Goal: Register for event/course

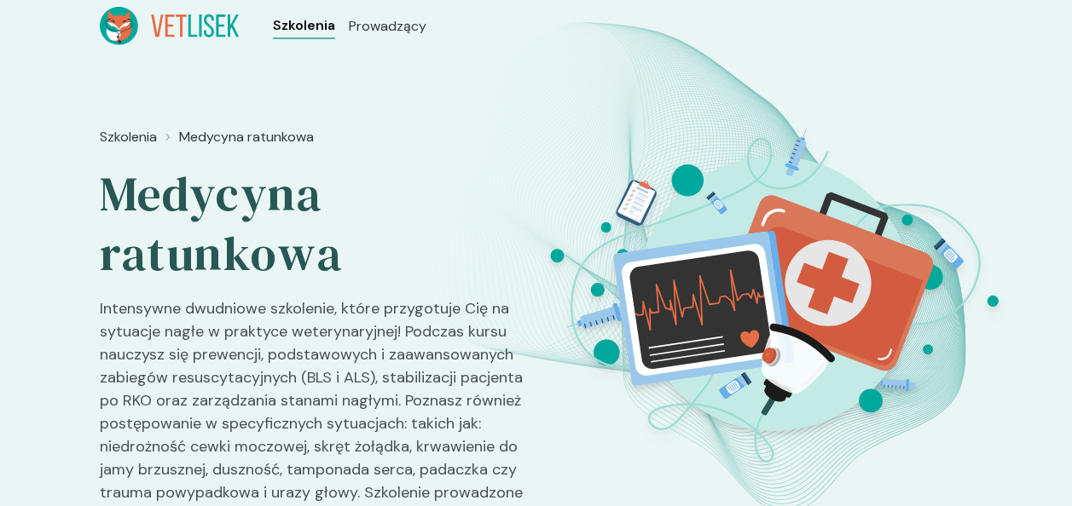
click at [299, 24] on span "Szkolenia" at bounding box center [304, 25] width 62 height 20
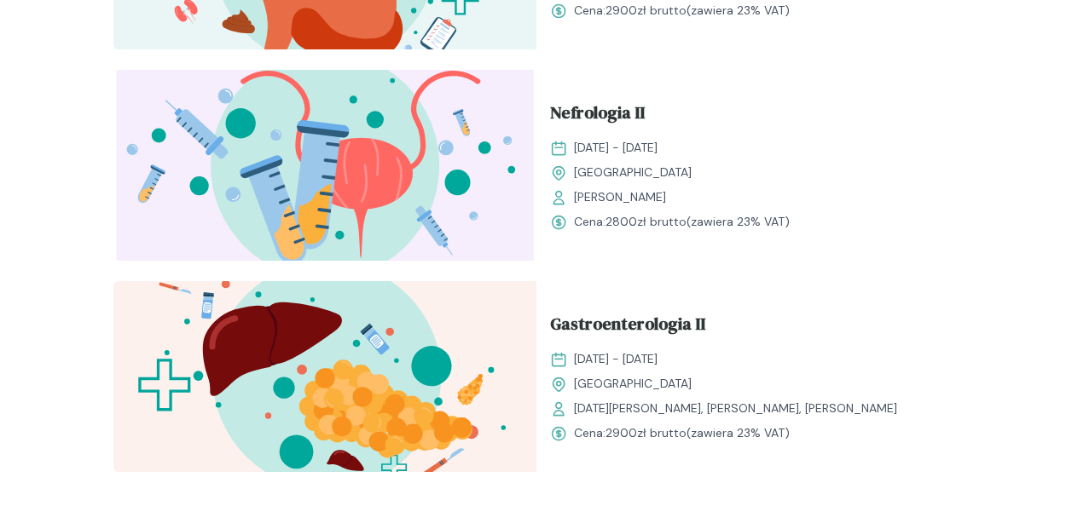
scroll to position [3395, 0]
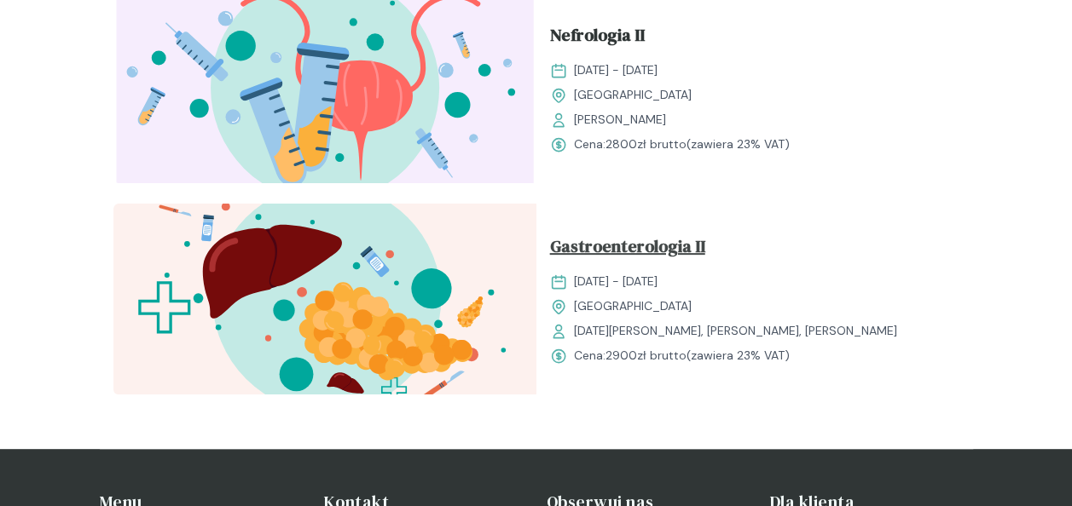
click at [576, 249] on span "Gastroenterologia II" at bounding box center [627, 250] width 155 height 32
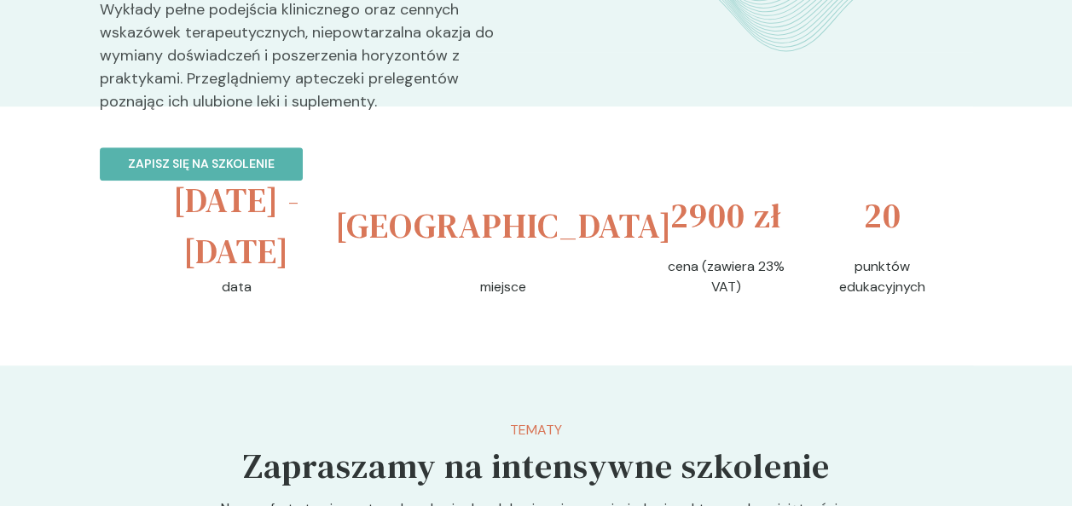
scroll to position [513, 0]
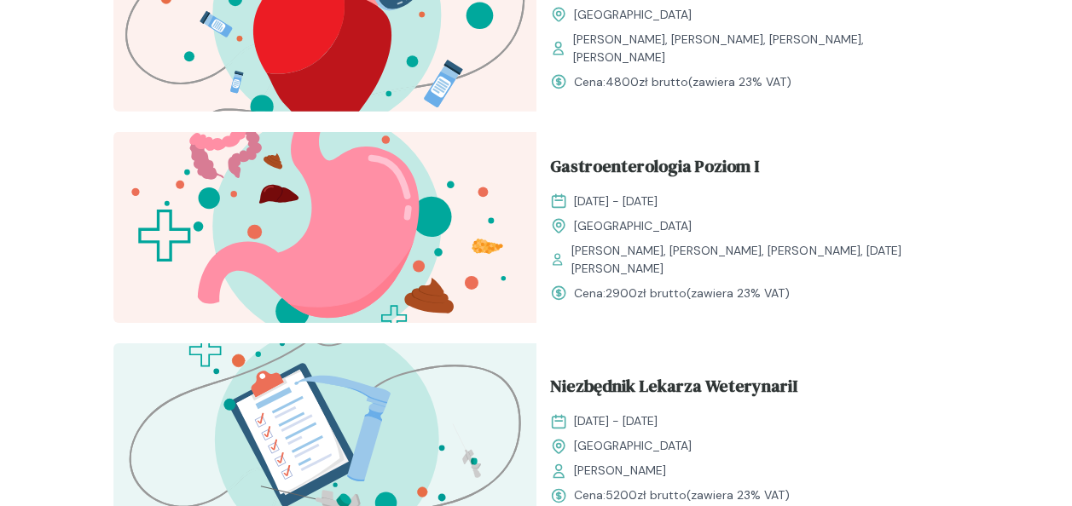
scroll to position [2609, 0]
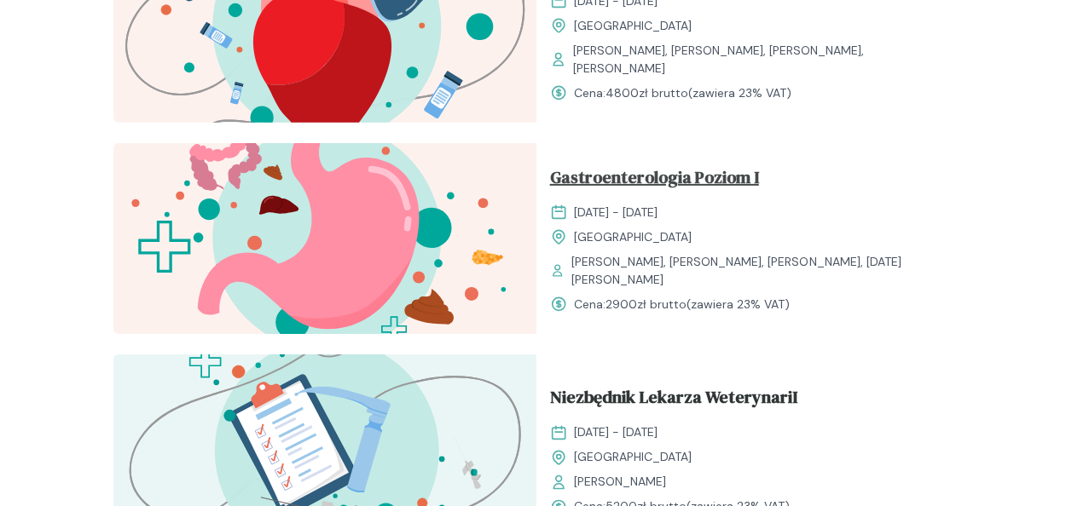
click at [708, 182] on span "Gastroenterologia Poziom I" at bounding box center [654, 181] width 209 height 32
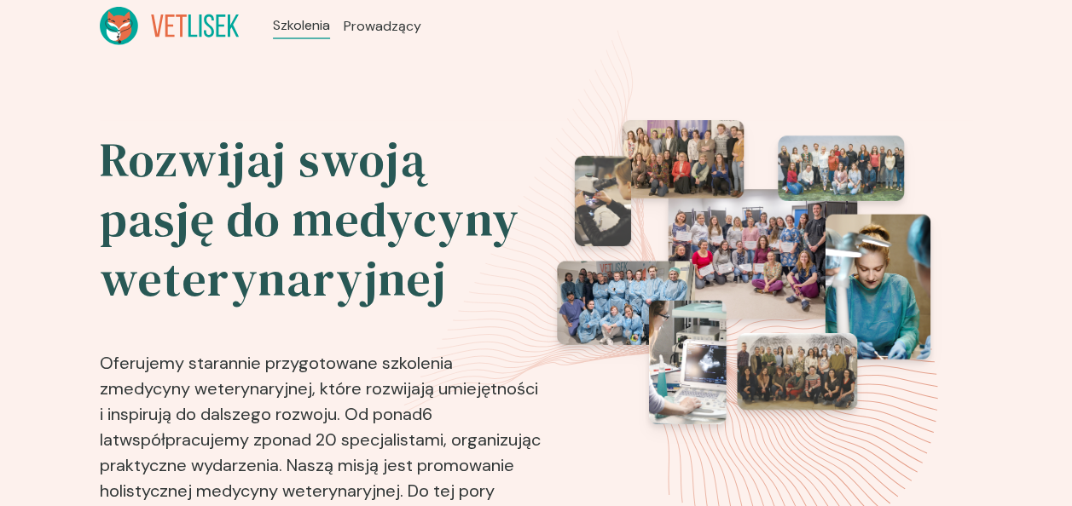
scroll to position [2609, 0]
